Goal: Task Accomplishment & Management: Use online tool/utility

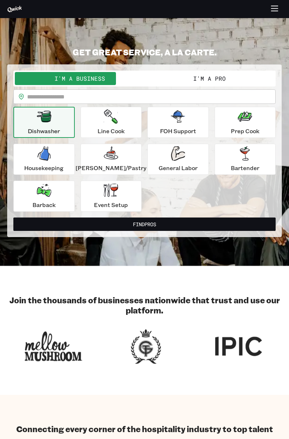
click at [240, 155] on icon "button" at bounding box center [245, 153] width 10 height 14
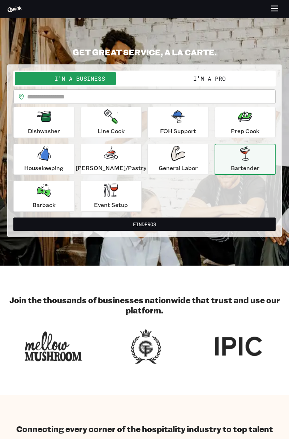
click at [208, 78] on button "I'm a Pro" at bounding box center [210, 78] width 130 height 13
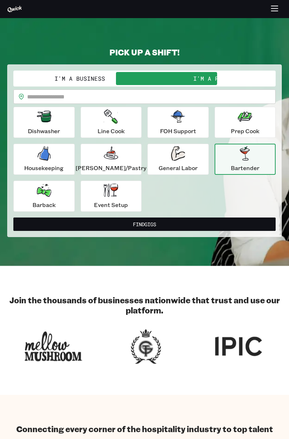
click at [238, 158] on icon "button" at bounding box center [245, 153] width 14 height 14
click at [189, 225] on button "Find Gigs" at bounding box center [144, 223] width 263 height 13
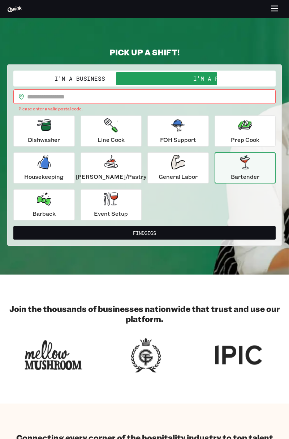
click at [195, 229] on button "Find Gigs" at bounding box center [144, 232] width 263 height 13
click at [171, 231] on button "Find Gigs" at bounding box center [144, 232] width 263 height 13
click at [180, 231] on button "Find Gigs" at bounding box center [144, 232] width 263 height 13
click at [185, 232] on button "Find Gigs" at bounding box center [144, 232] width 263 height 13
click at [185, 233] on button "Find Gigs" at bounding box center [144, 232] width 263 height 13
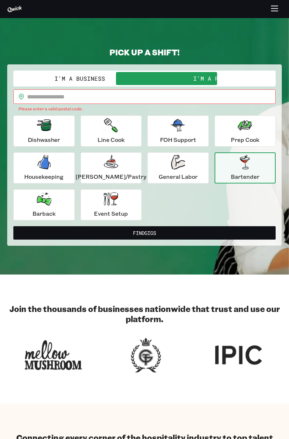
click at [209, 97] on input "text" at bounding box center [151, 96] width 249 height 14
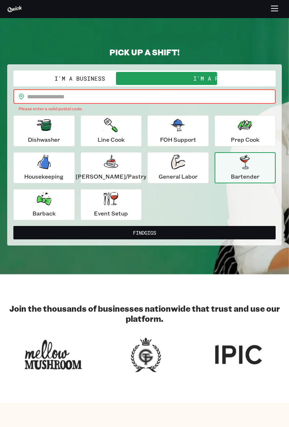
type input "*****"
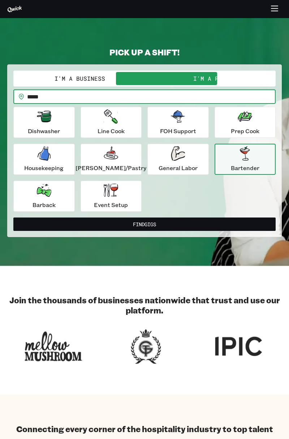
click at [204, 226] on button "Find Gigs" at bounding box center [144, 223] width 263 height 13
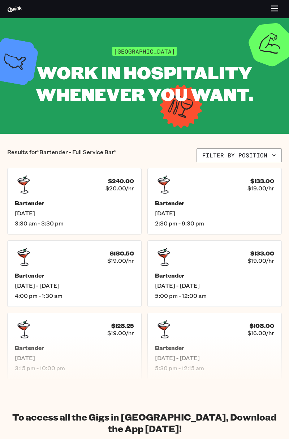
click at [108, 204] on h5 "Bartender" at bounding box center [74, 202] width 119 height 7
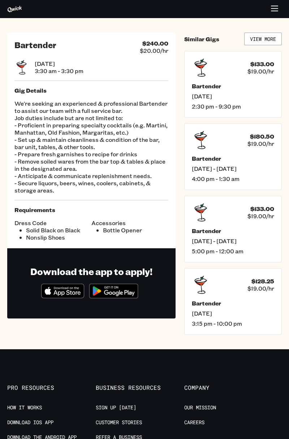
click at [140, 281] on img at bounding box center [114, 291] width 56 height 22
